Goal: Entertainment & Leisure: Consume media (video, audio)

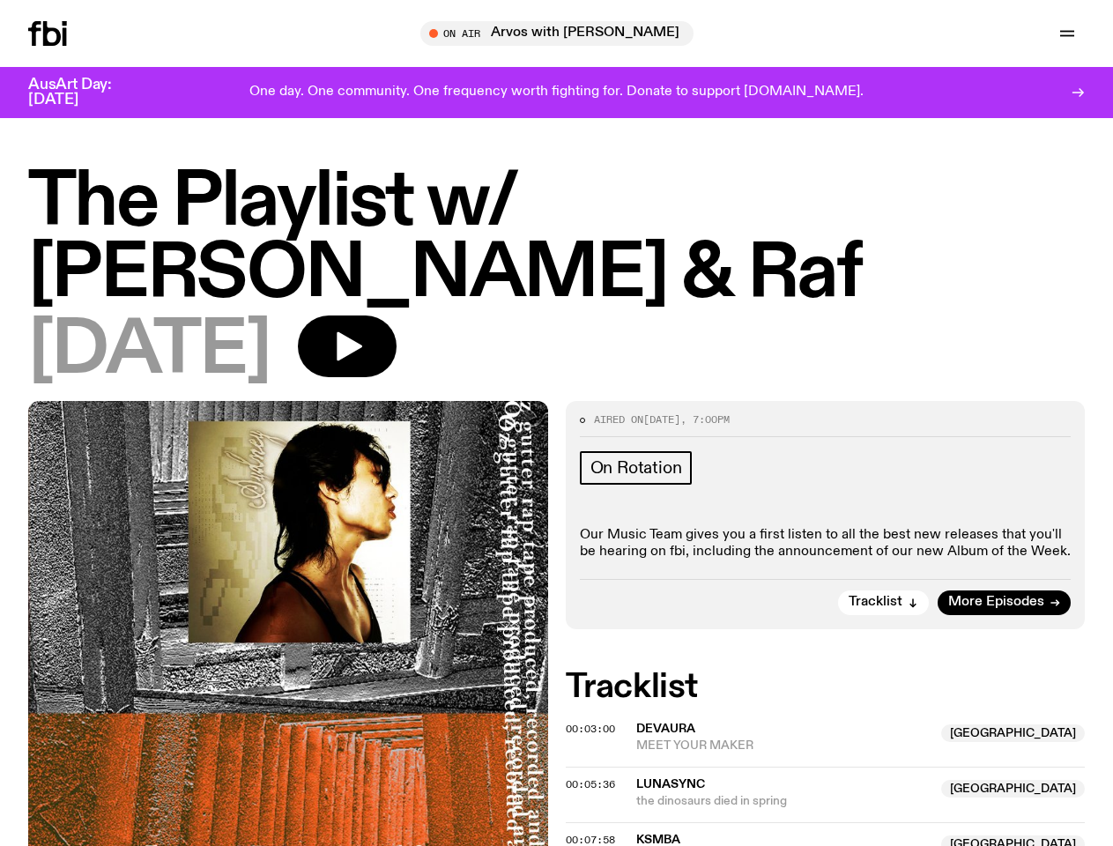
click at [0, 0] on icon "button" at bounding box center [0, 0] width 0 height 0
click at [564, 33] on input "text" at bounding box center [567, 33] width 427 height 15
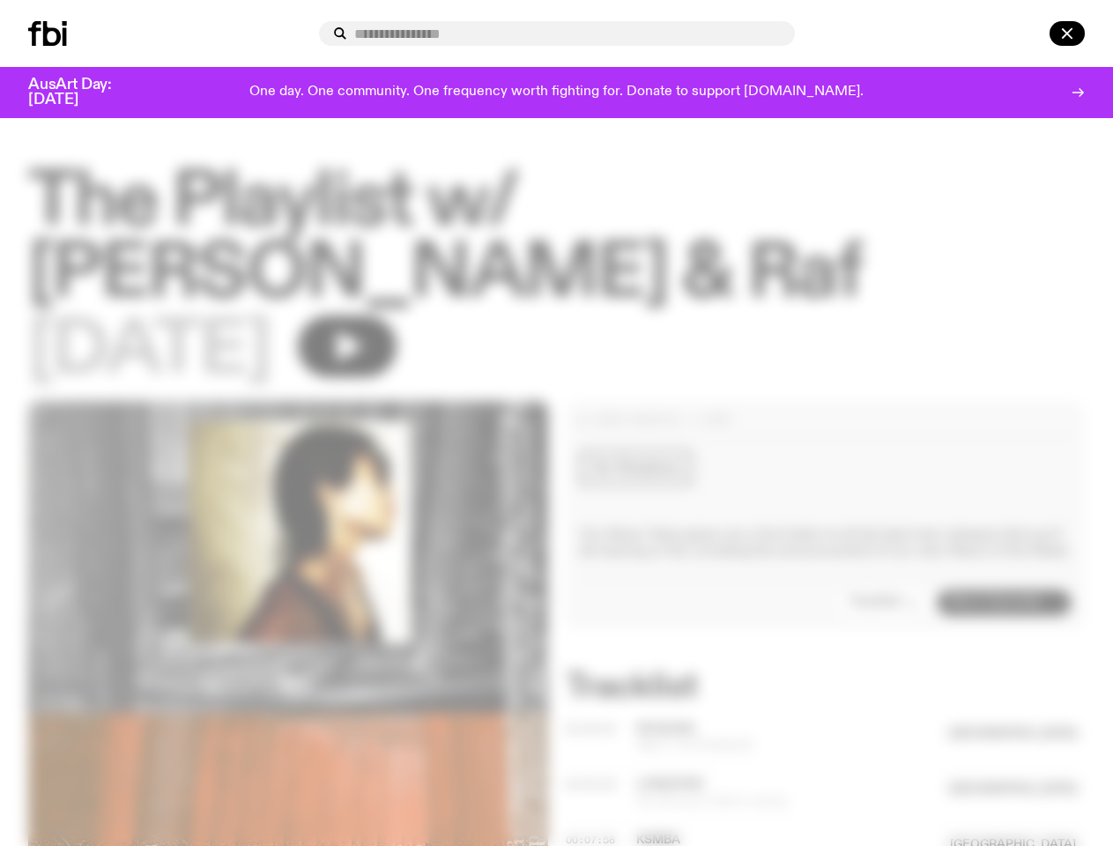
click at [781, 33] on input "text" at bounding box center [567, 33] width 427 height 15
click at [1026, 33] on div at bounding box center [1042, 33] width 85 height 25
click at [428, 364] on div at bounding box center [556, 423] width 1113 height 846
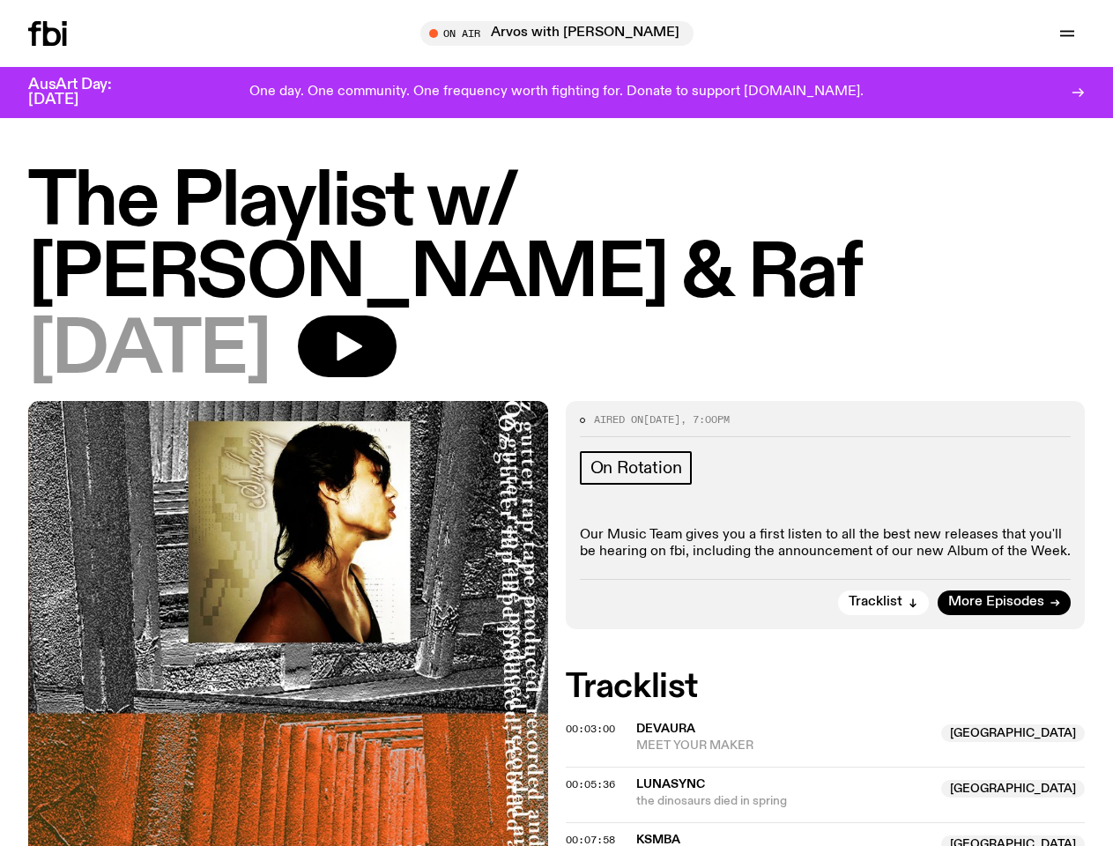
click at [885, 636] on div at bounding box center [556, 423] width 1113 height 846
click at [593, 736] on span "00:03:00" at bounding box center [590, 729] width 49 height 14
click at [1103, 836] on div at bounding box center [1103, 836] width 0 height 0
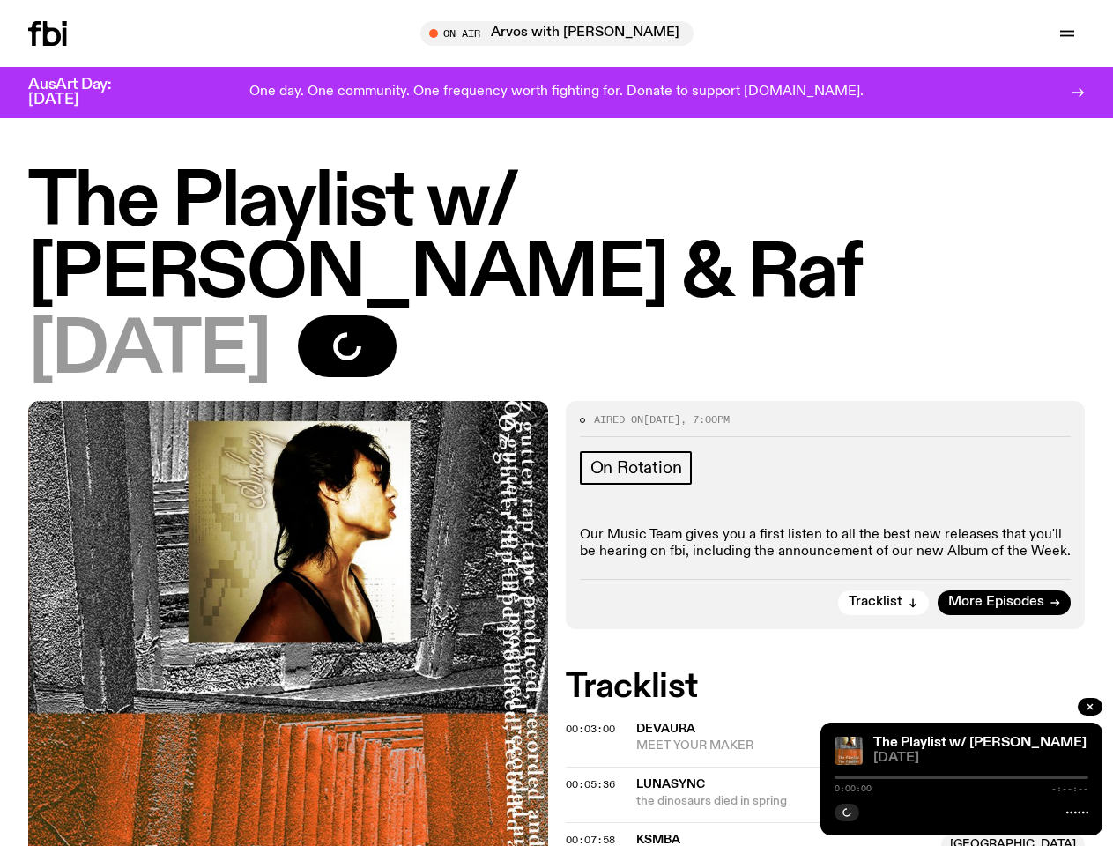
click at [593, 792] on span "00:05:36" at bounding box center [590, 784] width 49 height 14
click at [833, 826] on div "The Playlist w/ [PERSON_NAME] & Raf [DATE] 0:00:00 -:--:--" at bounding box center [962, 779] width 282 height 113
